Goal: Task Accomplishment & Management: Manage account settings

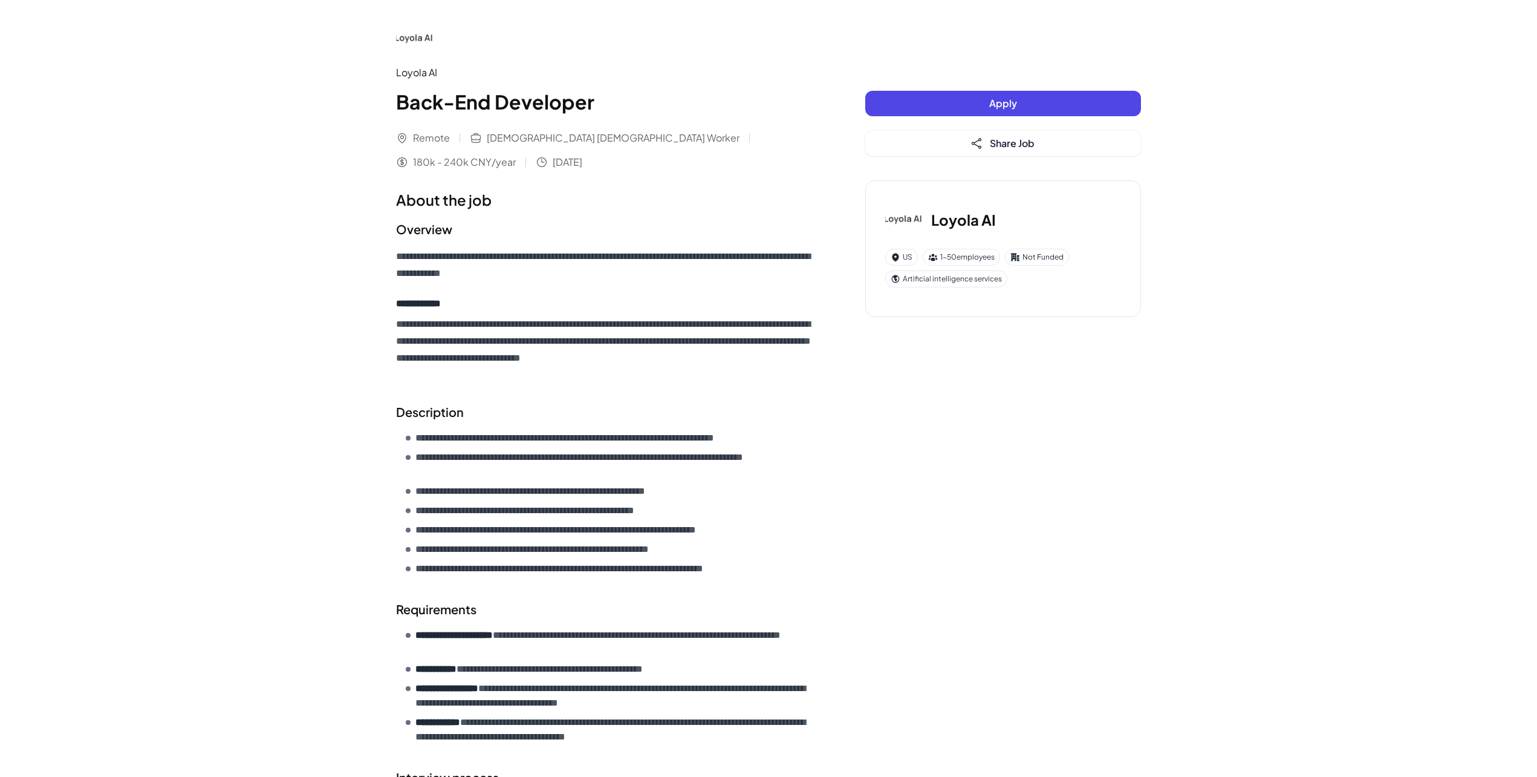
click at [432, 119] on div "Loyola AI Back-End Developer Remote Full-time Contract Worker 180k - 240k CNY/y…" at bounding box center [606, 94] width 421 height 150
click at [634, 207] on h1 "About the job" at bounding box center [606, 200] width 421 height 22
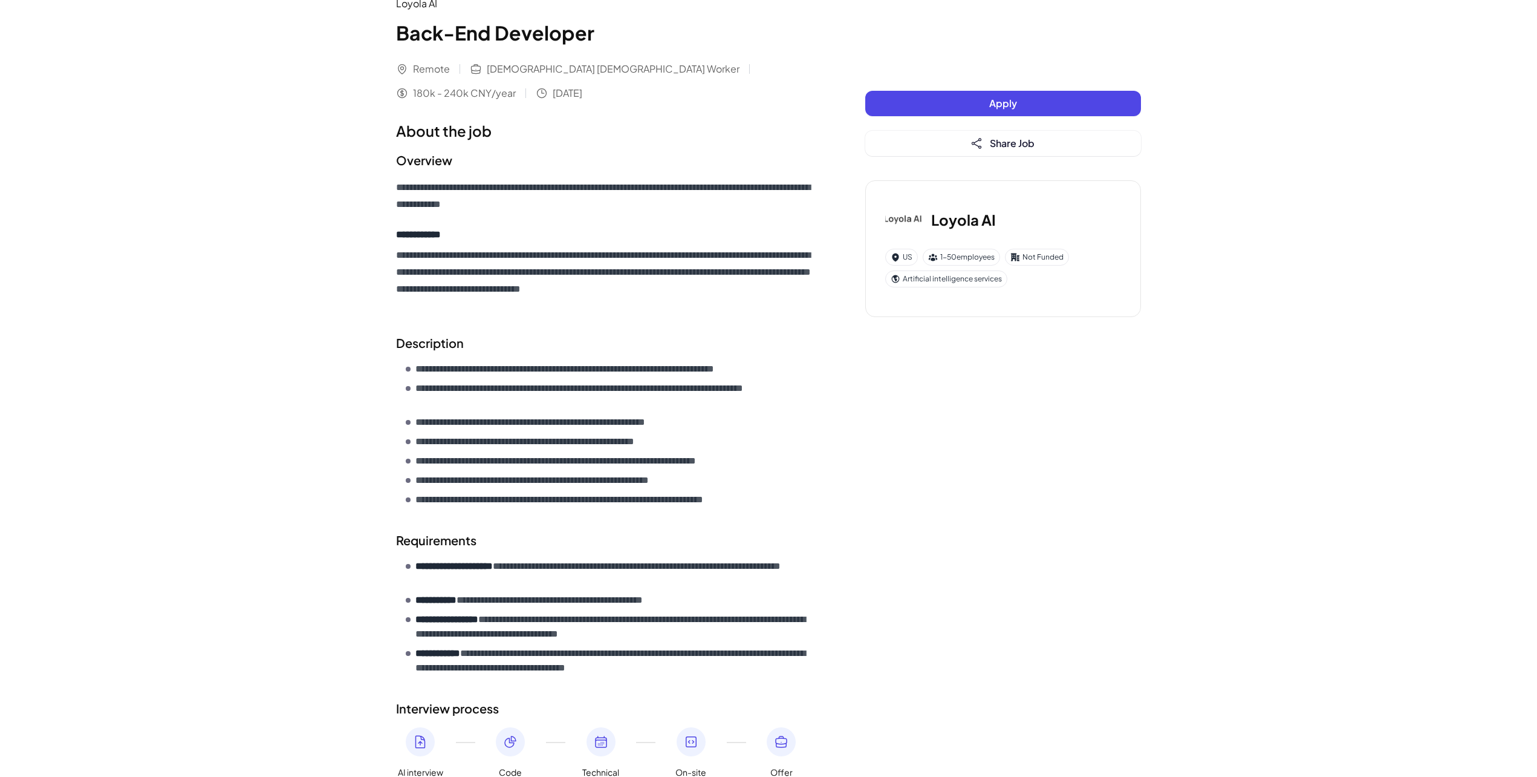
scroll to position [156, 0]
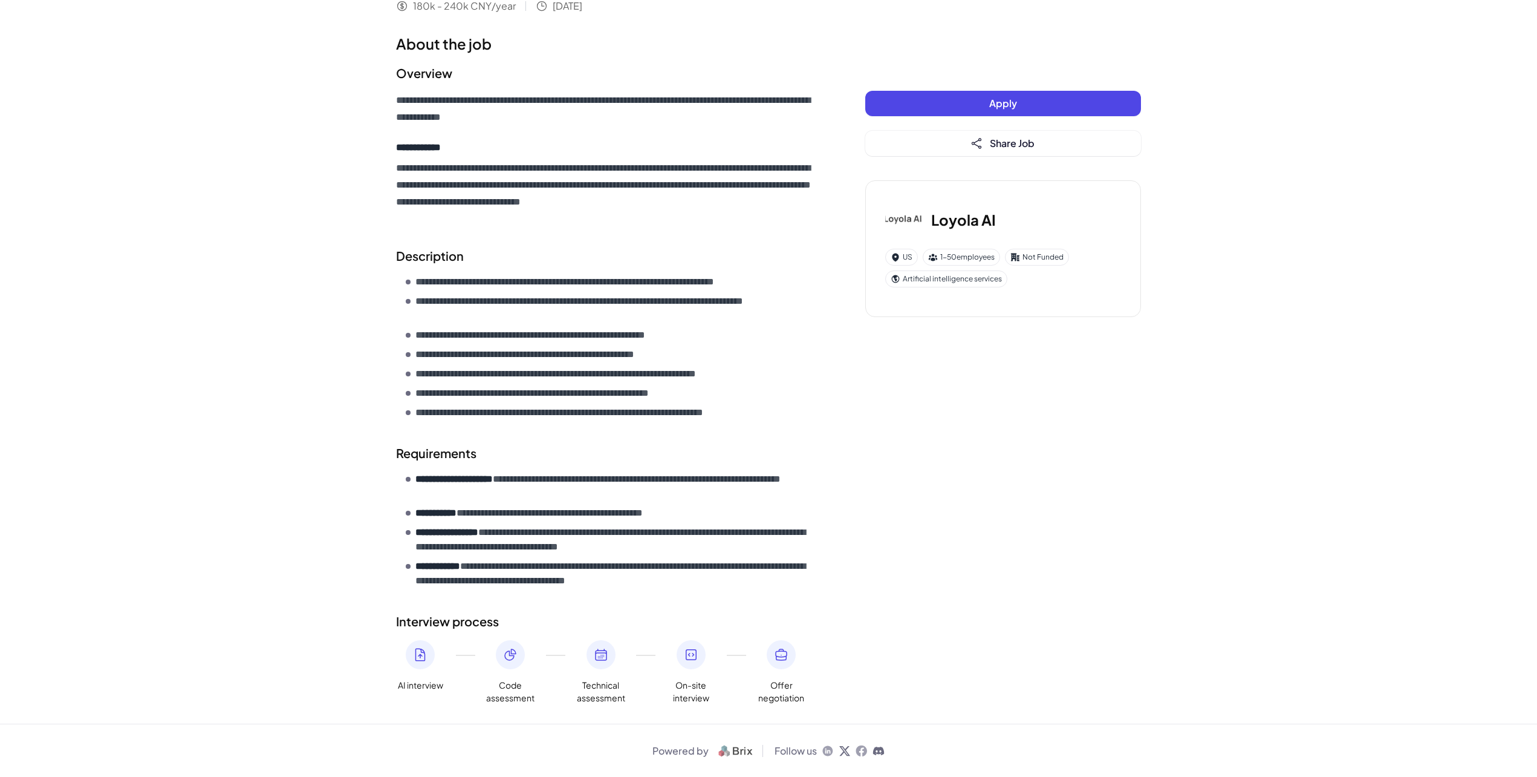
click at [939, 281] on div "Artificial intelligence services" at bounding box center [946, 278] width 122 height 17
click at [1009, 103] on span "Apply" at bounding box center [1004, 103] width 28 height 13
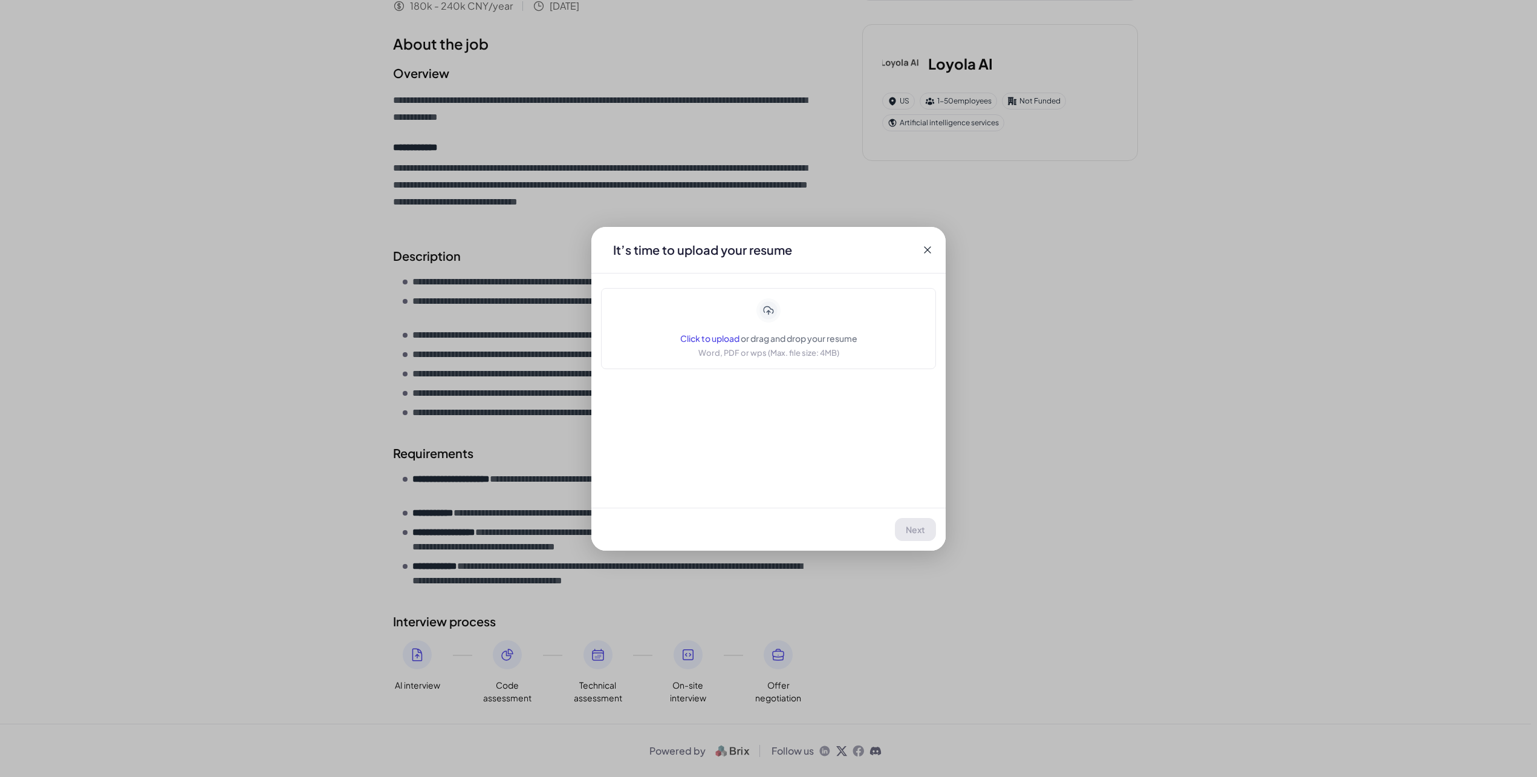
click at [929, 250] on icon at bounding box center [927, 249] width 7 height 7
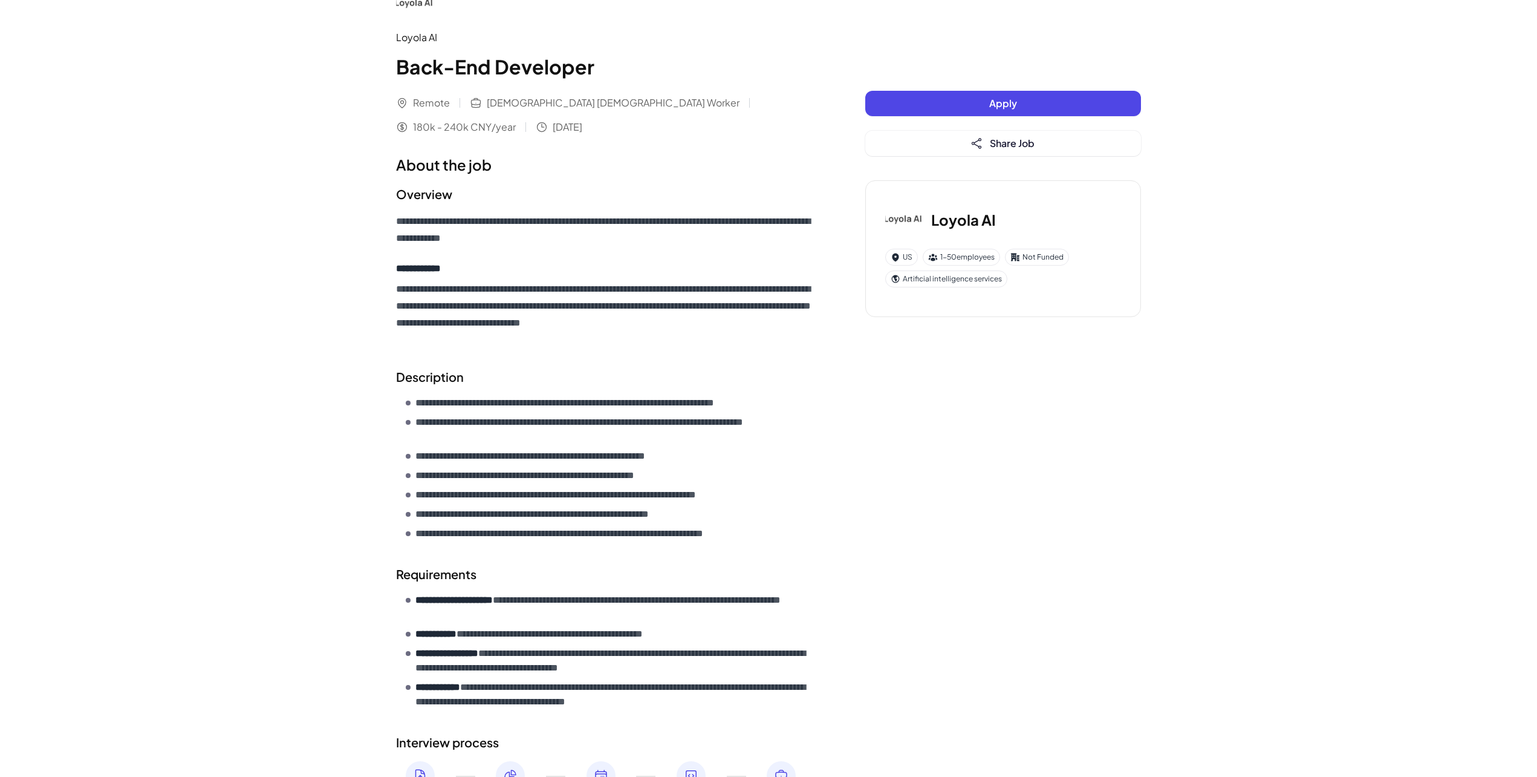
scroll to position [0, 0]
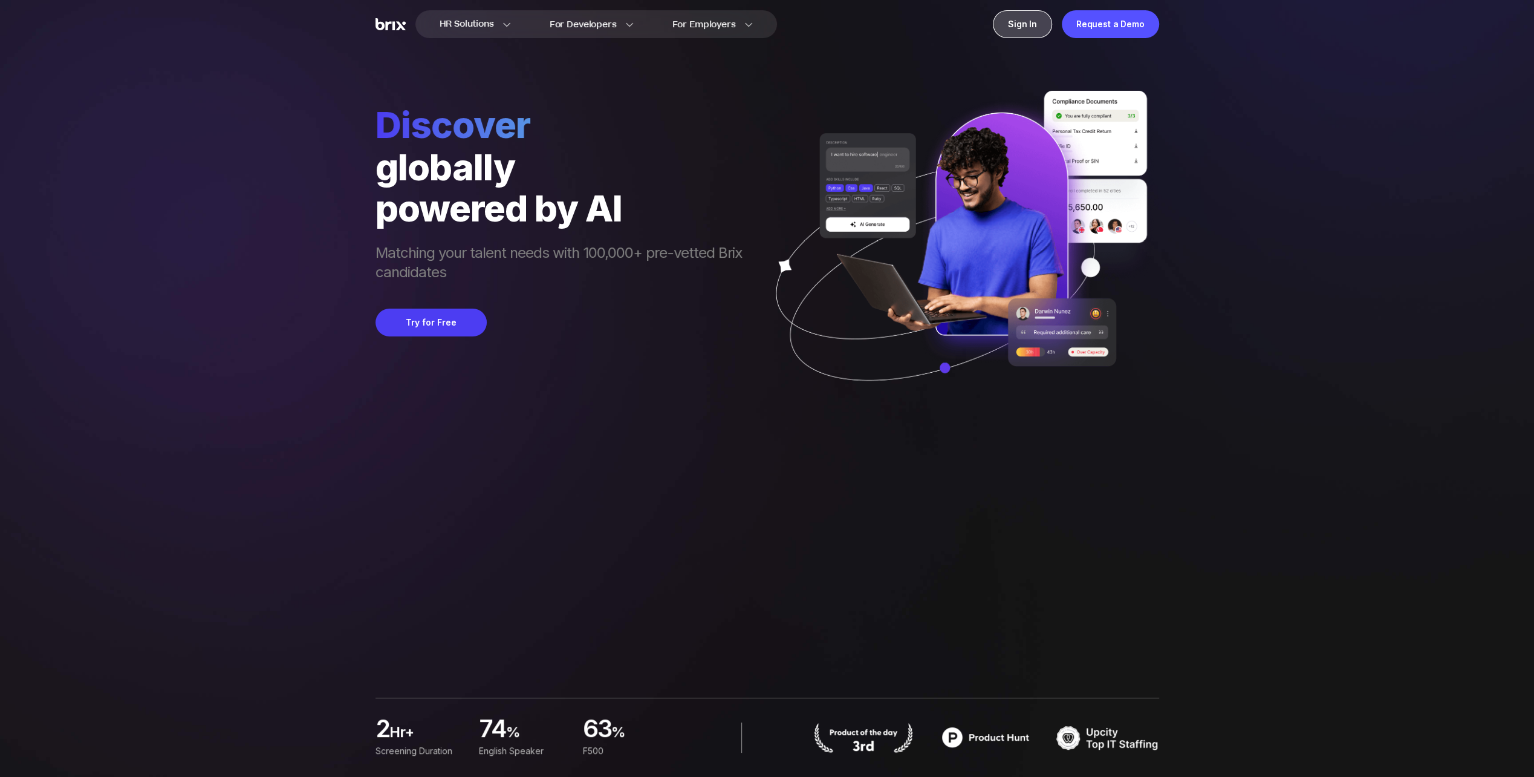
click at [1028, 21] on div "Sign In" at bounding box center [1022, 24] width 59 height 28
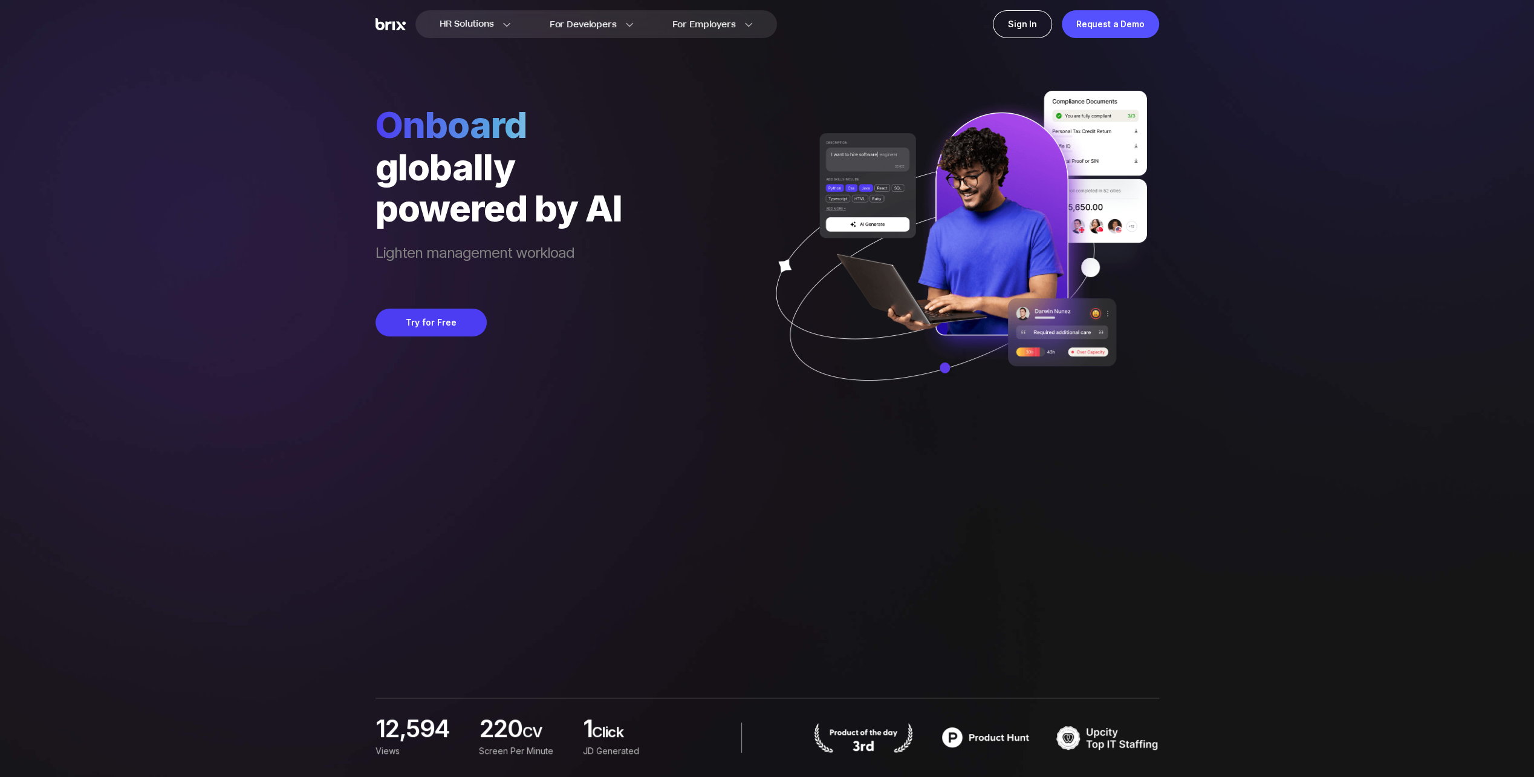
click at [1337, 306] on div "HR Solutions HR Solutions Recruiter HR Assistant Global Talent Network Onboardi…" at bounding box center [767, 388] width 1476 height 777
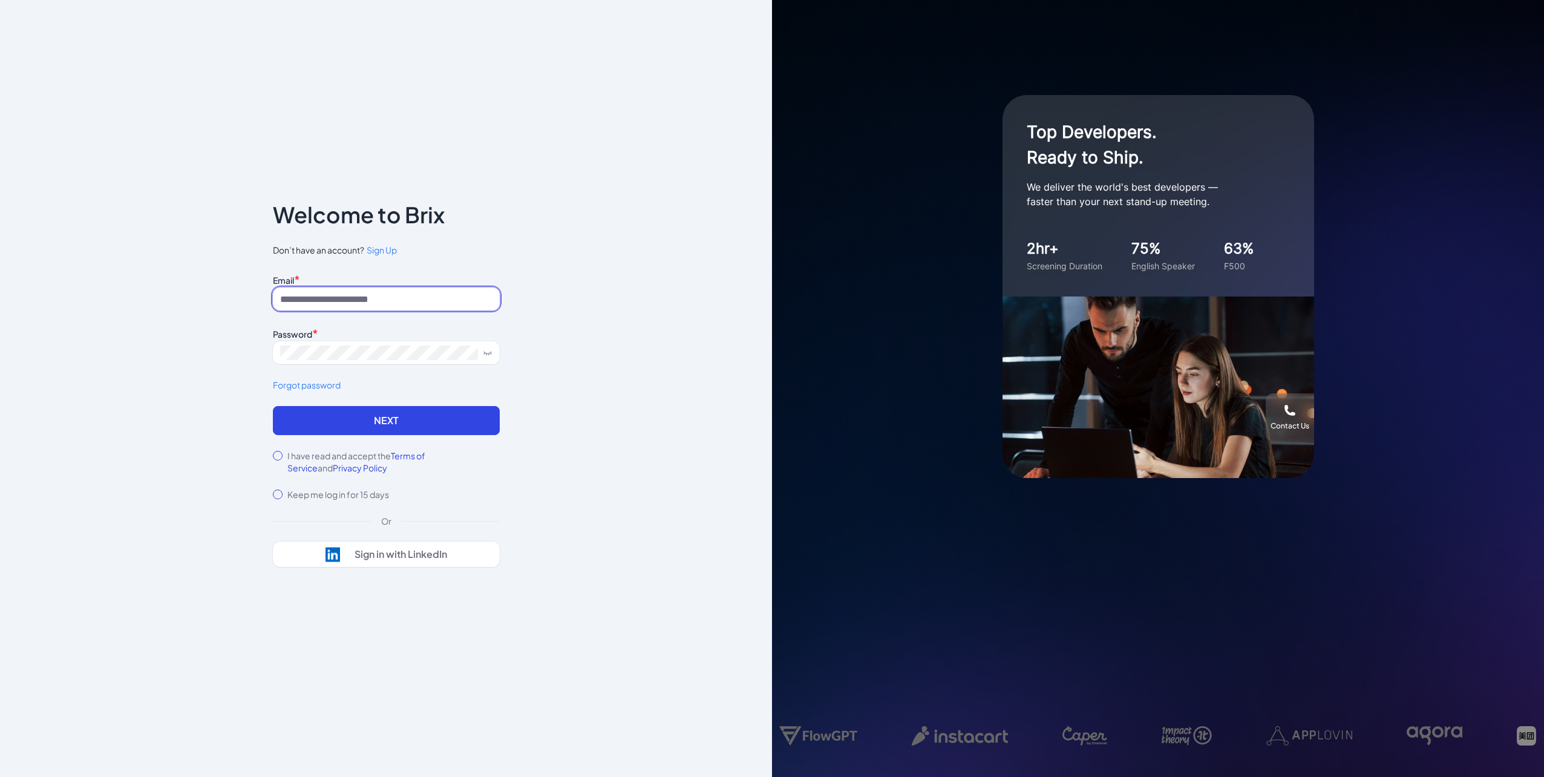
click at [348, 296] on input at bounding box center [386, 298] width 227 height 23
type input "**********"
click at [489, 351] on icon at bounding box center [488, 353] width 10 height 10
click at [370, 553] on div "Sign in with LinkedIn" at bounding box center [400, 554] width 93 height 12
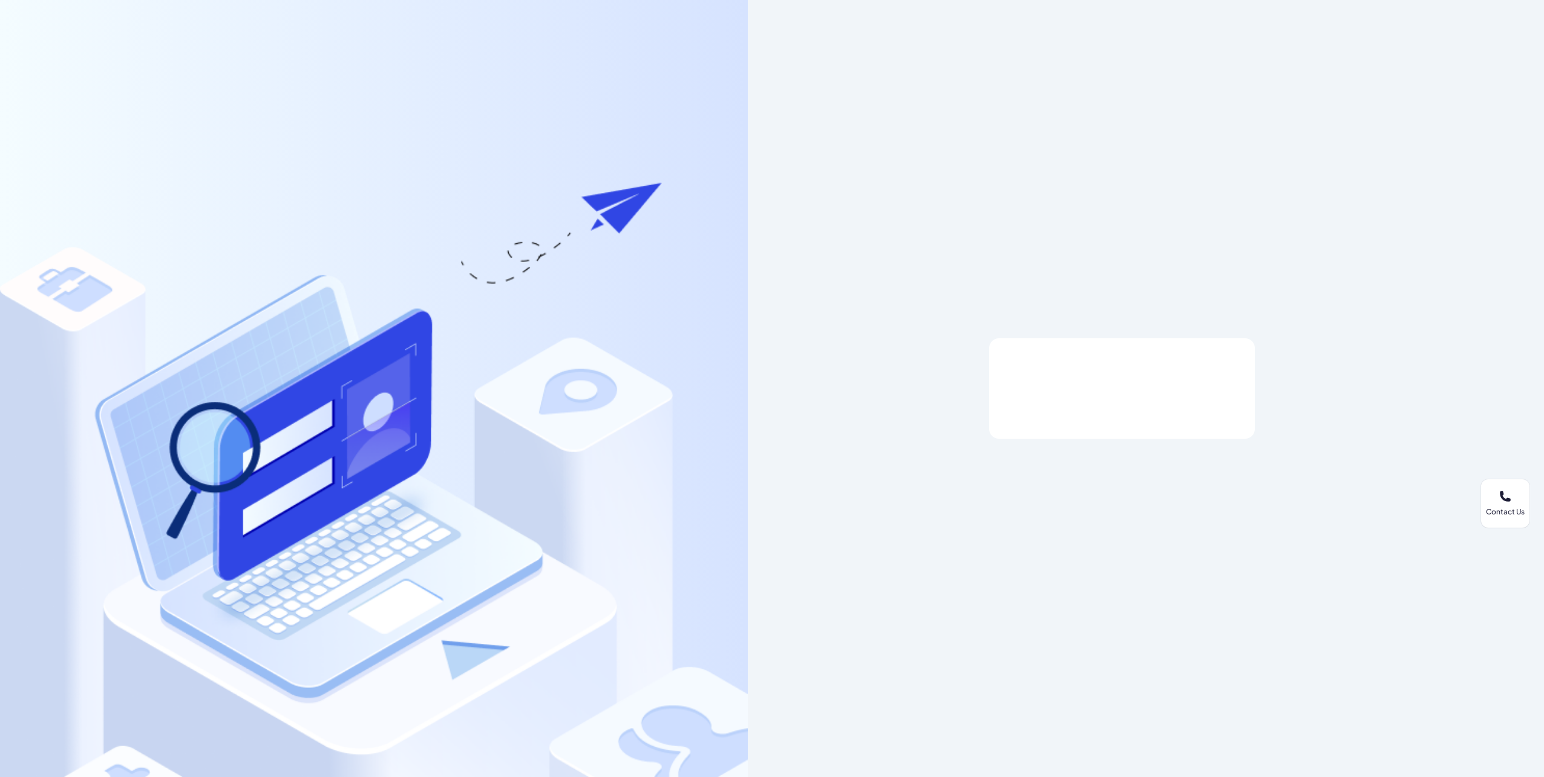
click at [78, 0] on div at bounding box center [374, 388] width 748 height 777
click at [54, 30] on div at bounding box center [374, 388] width 748 height 777
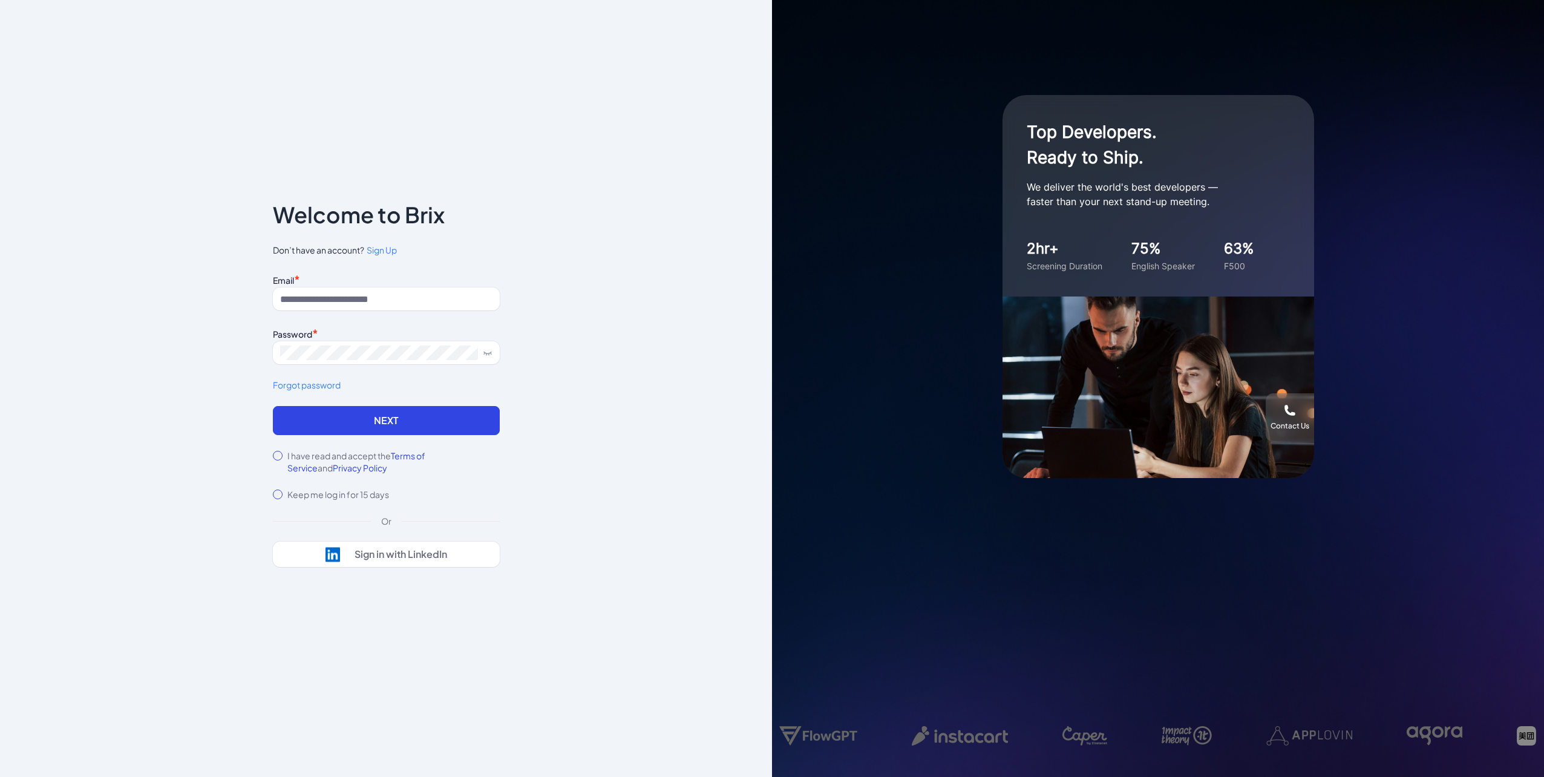
drag, startPoint x: 406, startPoint y: 553, endPoint x: 559, endPoint y: 564, distance: 152.8
click at [406, 553] on div "Sign in with LinkedIn" at bounding box center [400, 554] width 93 height 12
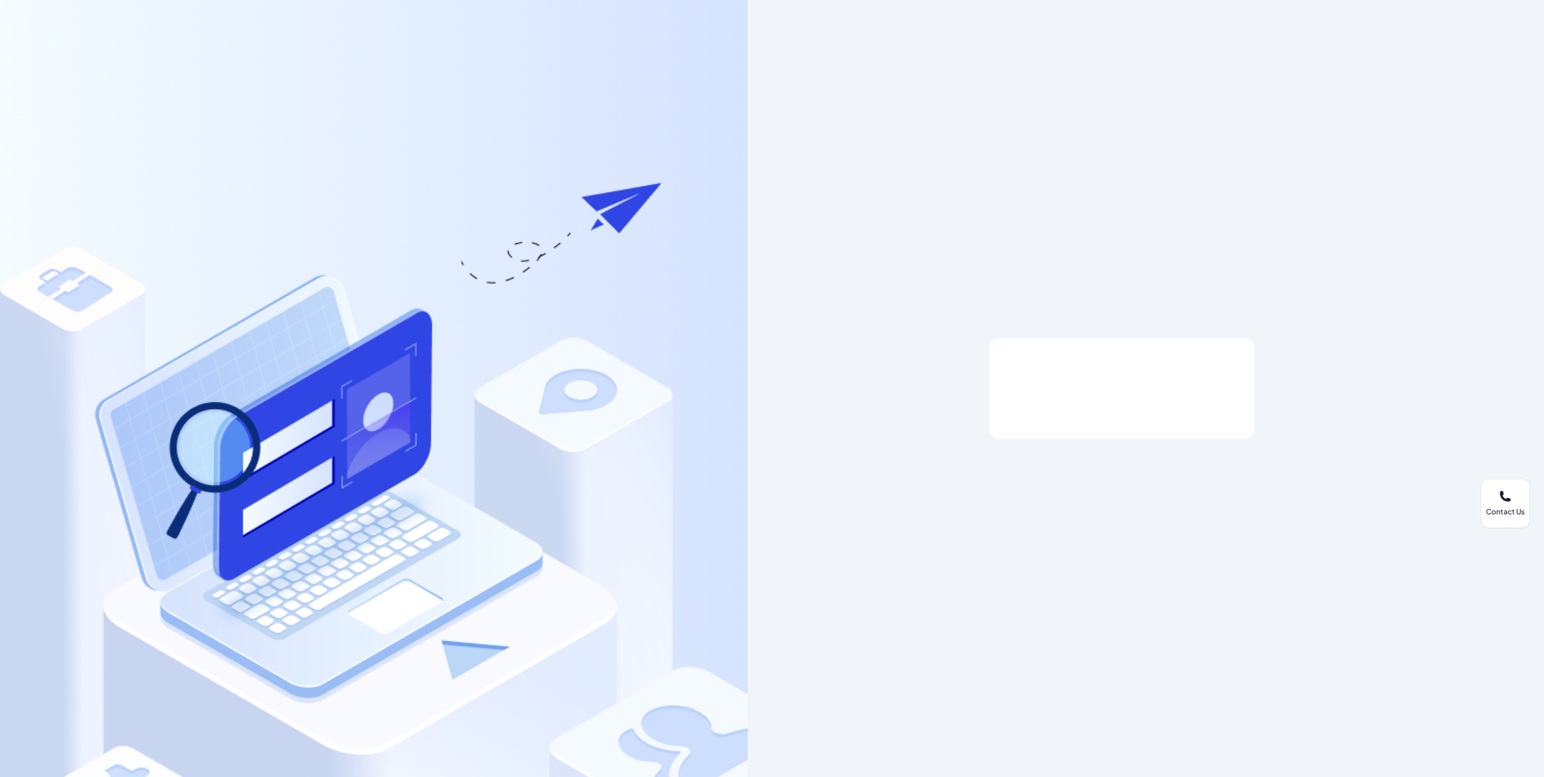
click at [1142, 394] on div at bounding box center [1121, 388] width 227 height 23
click at [376, 94] on div at bounding box center [374, 388] width 748 height 777
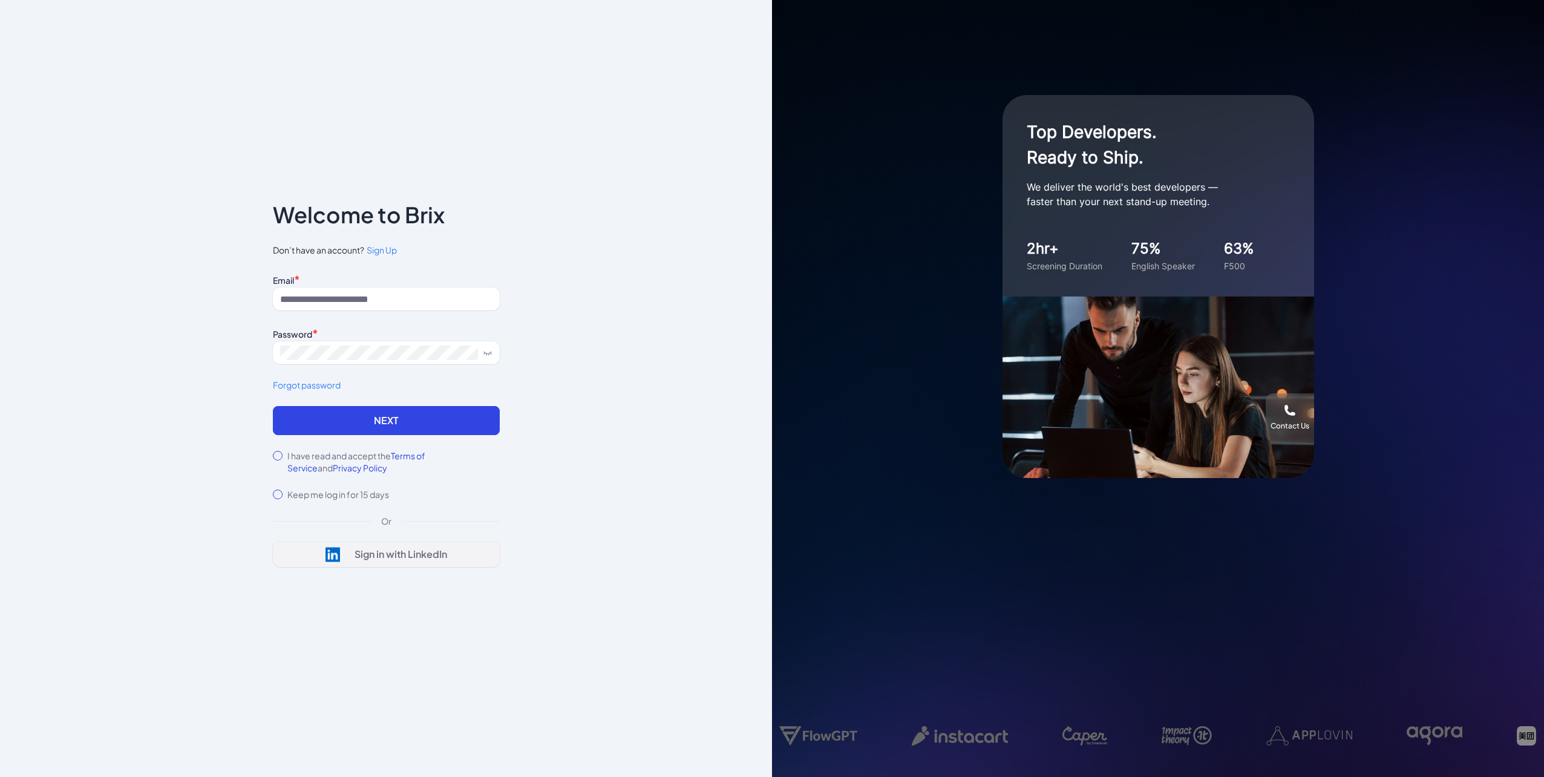
click at [398, 555] on div "Sign in with LinkedIn" at bounding box center [400, 554] width 93 height 12
click at [364, 555] on div "Sign in with LinkedIn" at bounding box center [400, 554] width 93 height 12
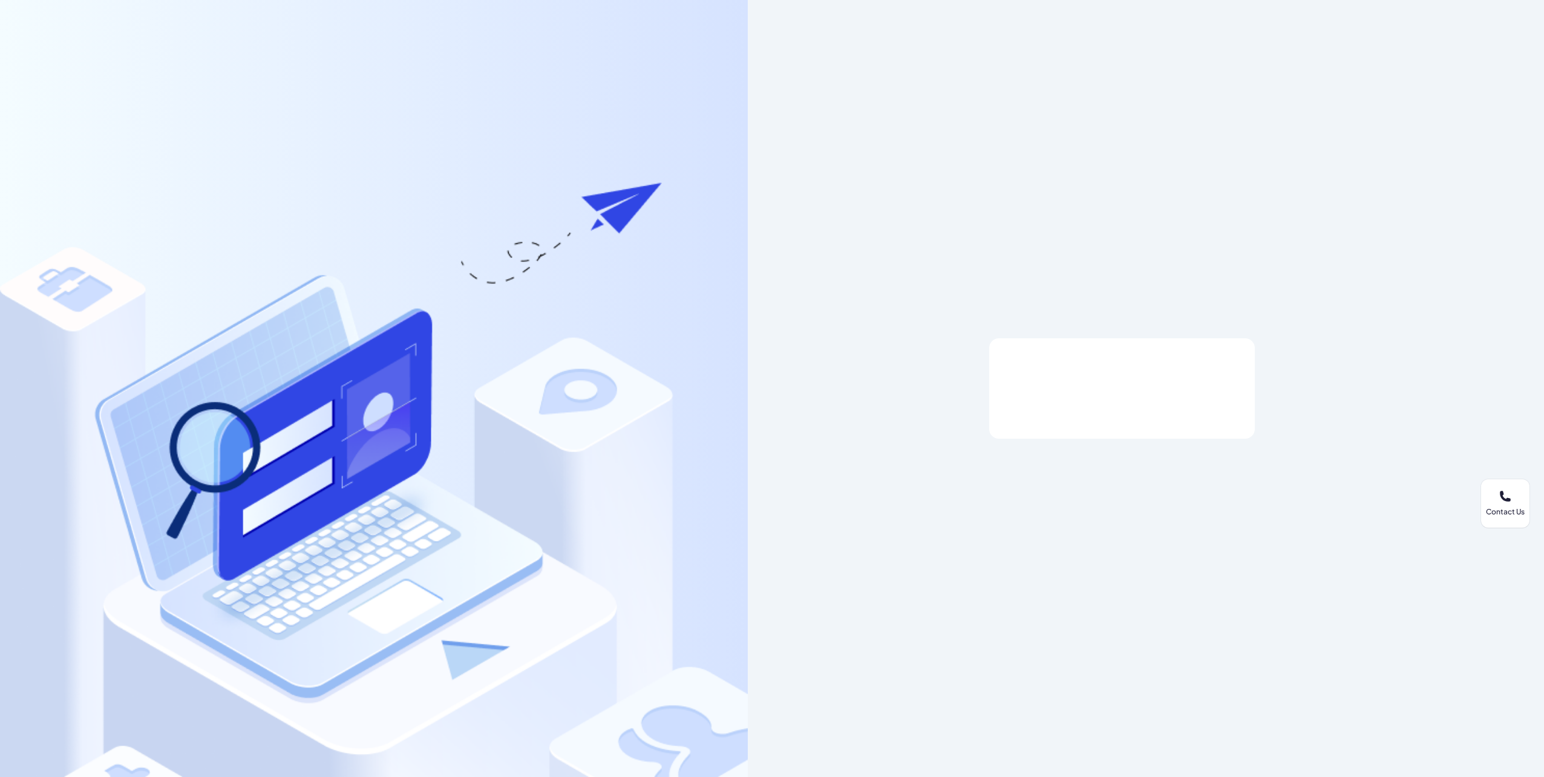
click at [1417, 50] on div at bounding box center [1122, 388] width 748 height 777
click at [1178, 198] on div at bounding box center [1122, 388] width 748 height 777
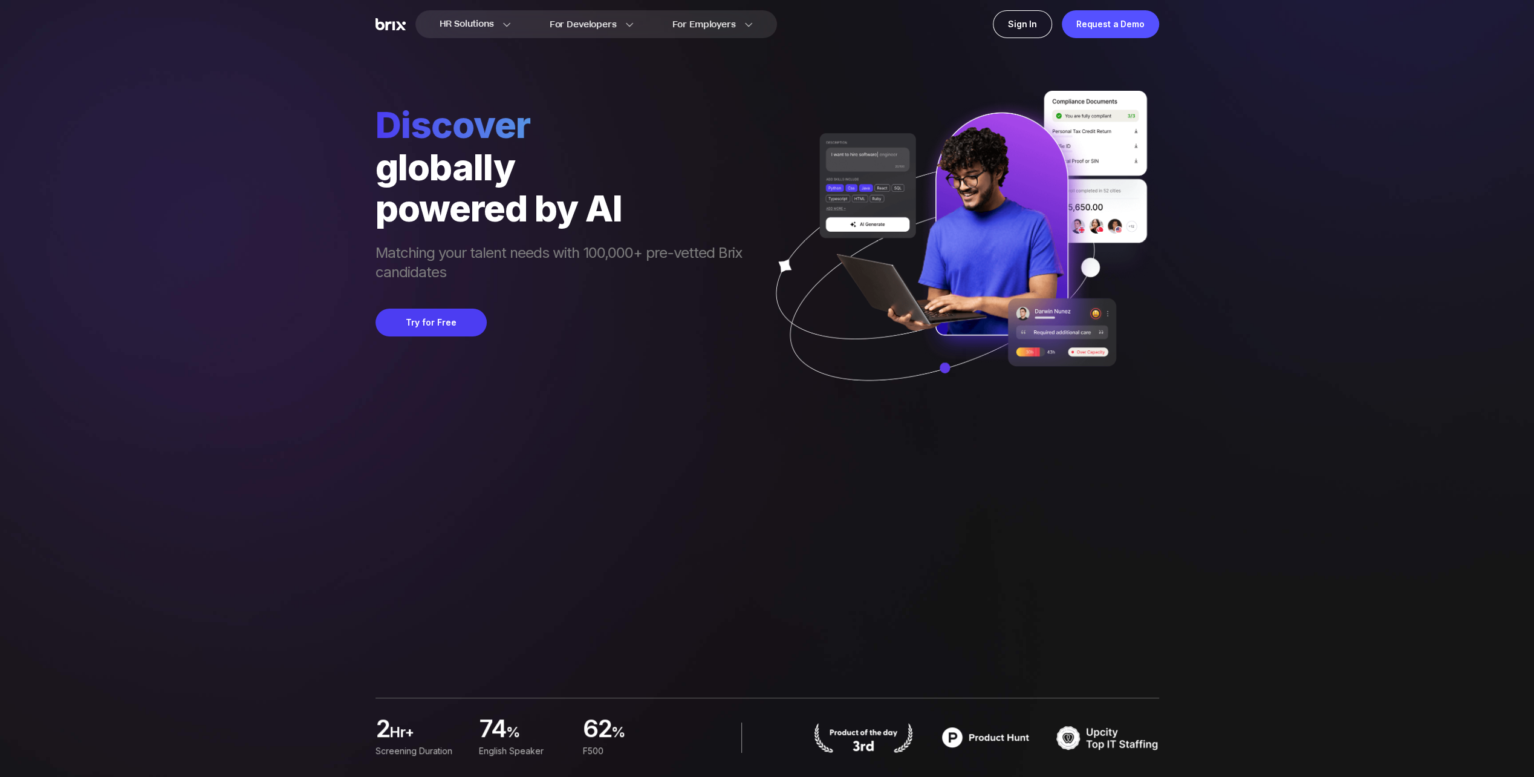
click at [1354, 325] on div "HR Solutions HR Solutions Recruiter HR Assistant Global Talent Network Onboardi…" at bounding box center [767, 388] width 1476 height 777
click at [613, 444] on div "Onboard globally powered by AI Lighten management workload Try for Free 9,011 V…" at bounding box center [768, 388] width 784 height 777
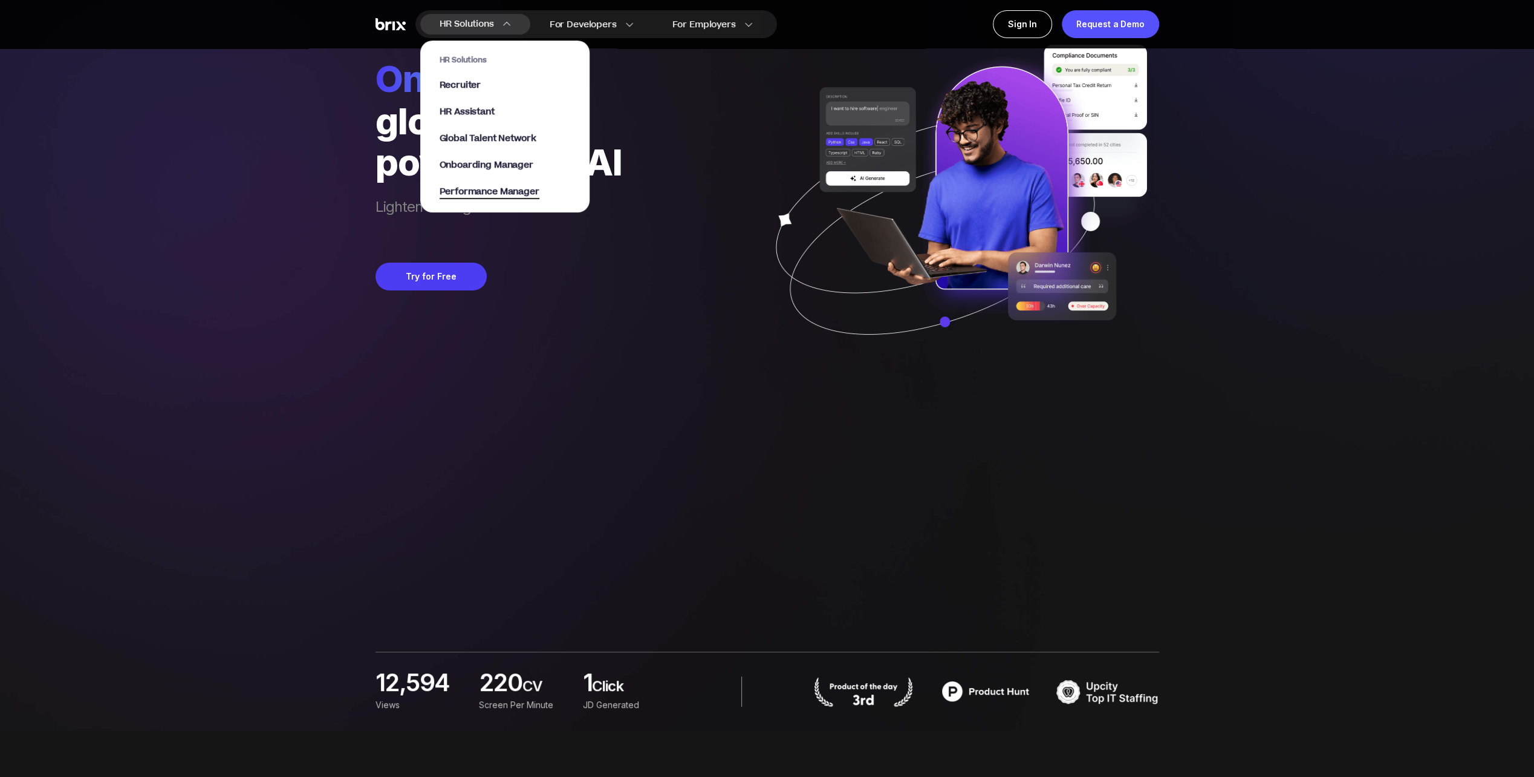
scroll to position [121, 0]
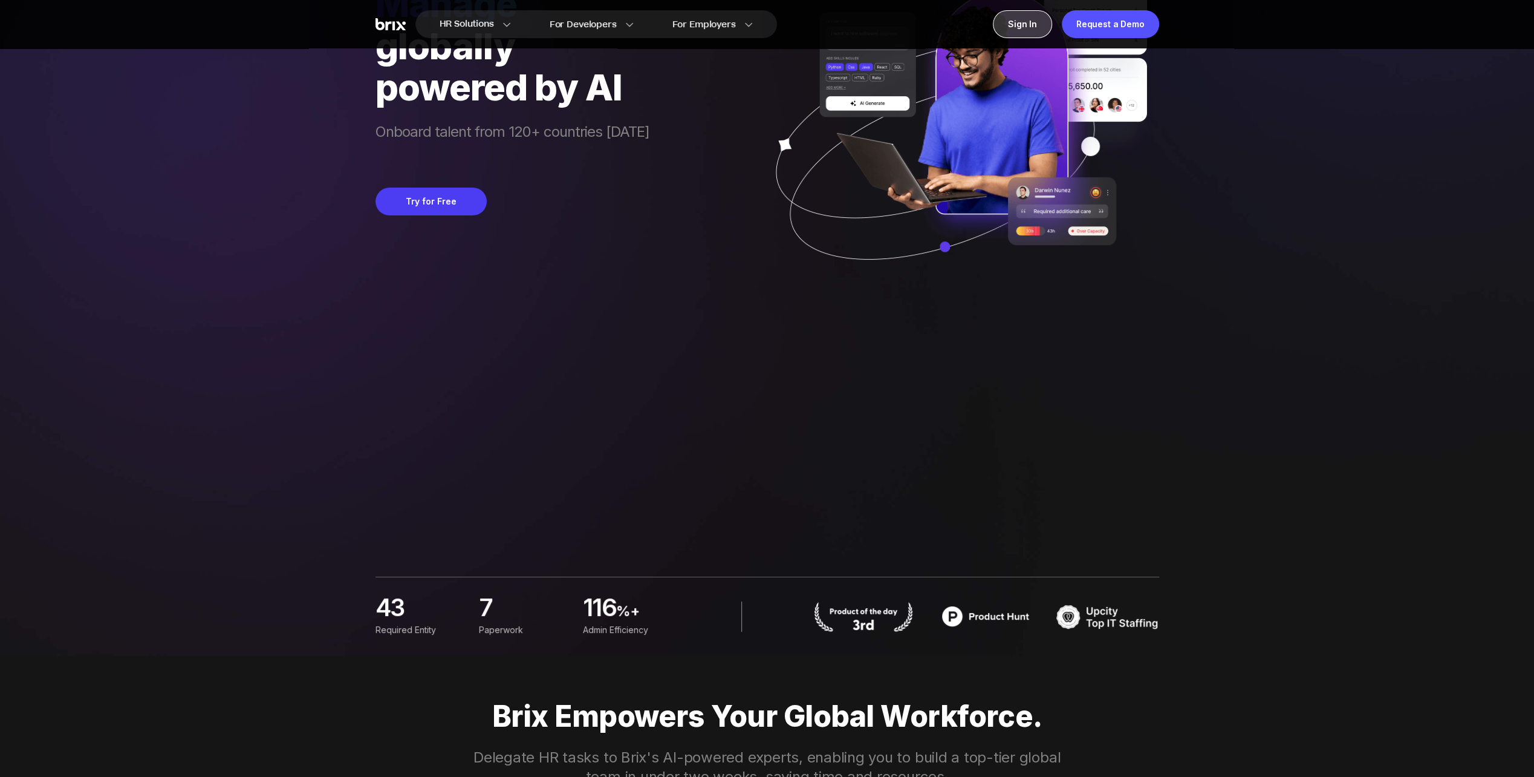
click at [1016, 25] on div "Sign In" at bounding box center [1022, 24] width 59 height 28
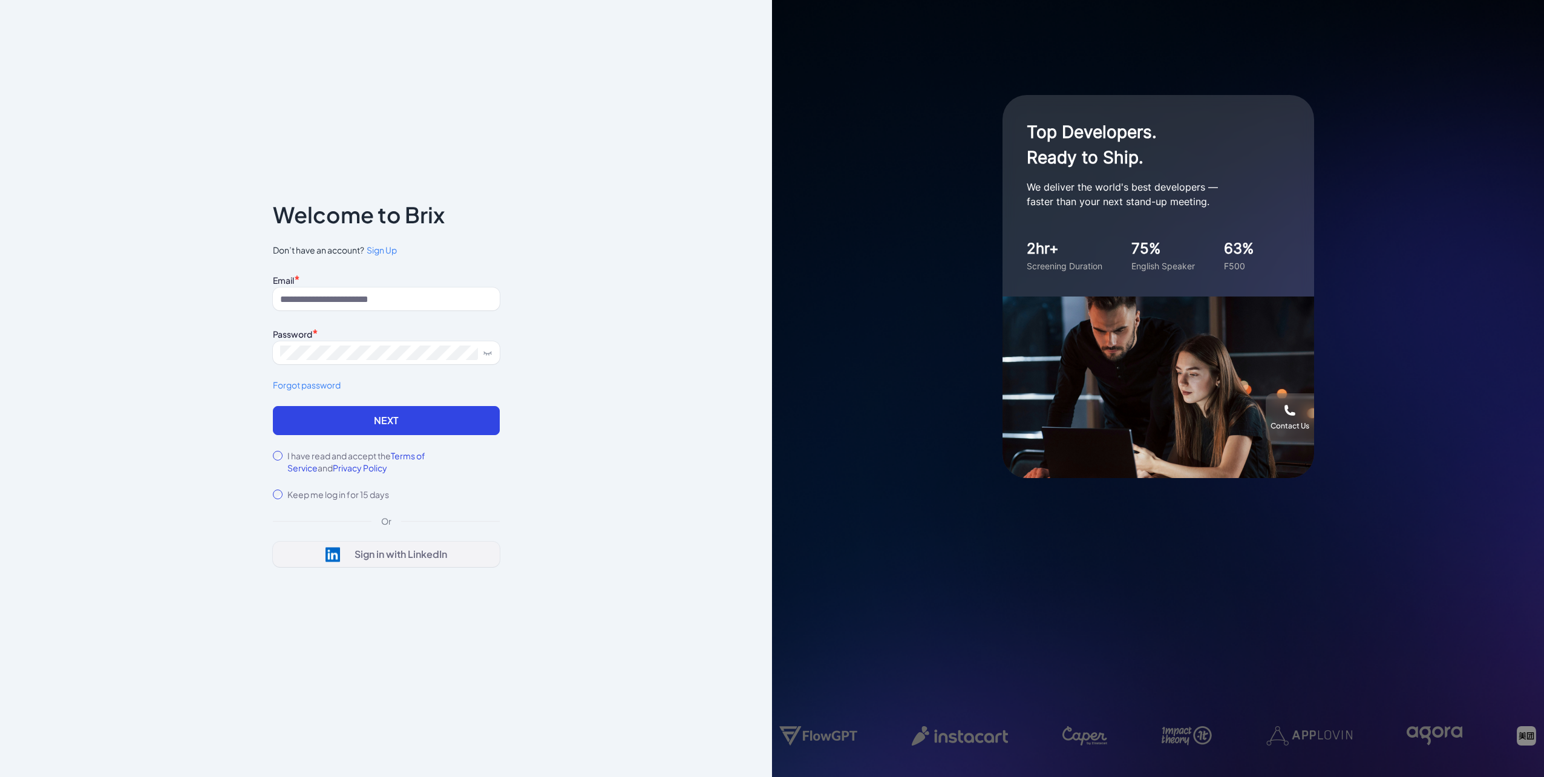
click at [358, 557] on div "Sign in with LinkedIn" at bounding box center [400, 554] width 93 height 12
